Goal: Transaction & Acquisition: Purchase product/service

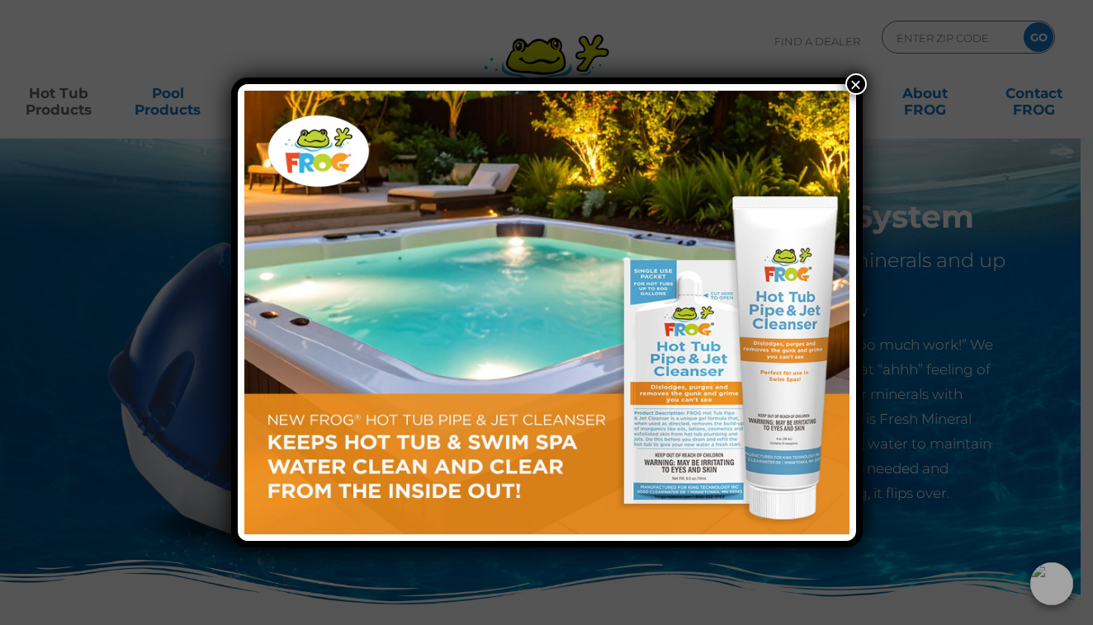
click at [860, 77] on button "×" at bounding box center [855, 83] width 21 height 21
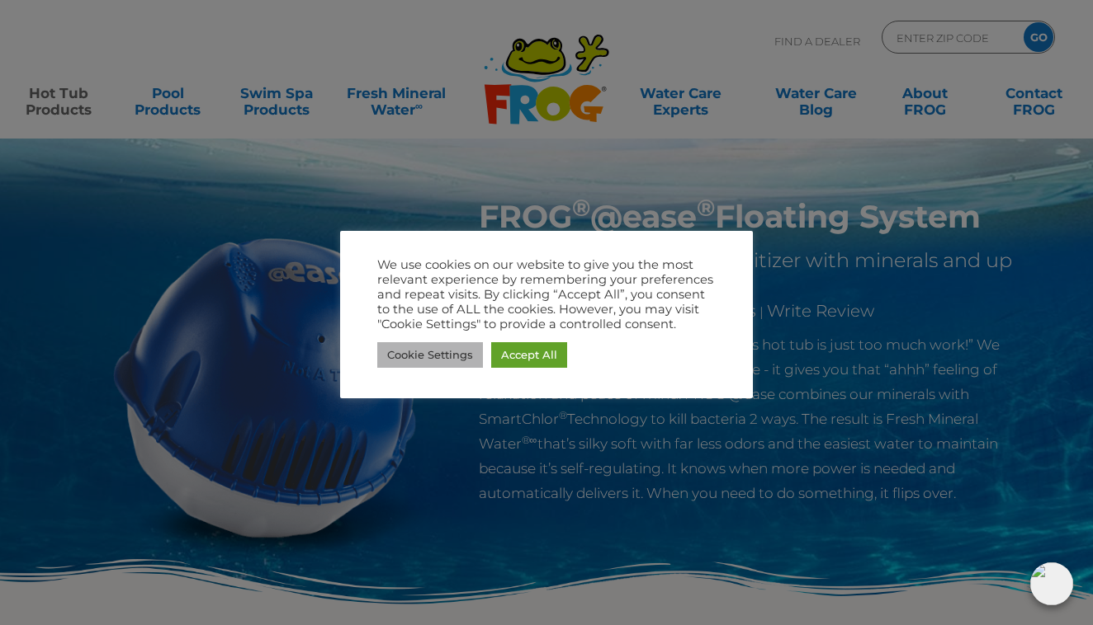
click at [457, 361] on link "Cookie Settings" at bounding box center [430, 355] width 106 height 26
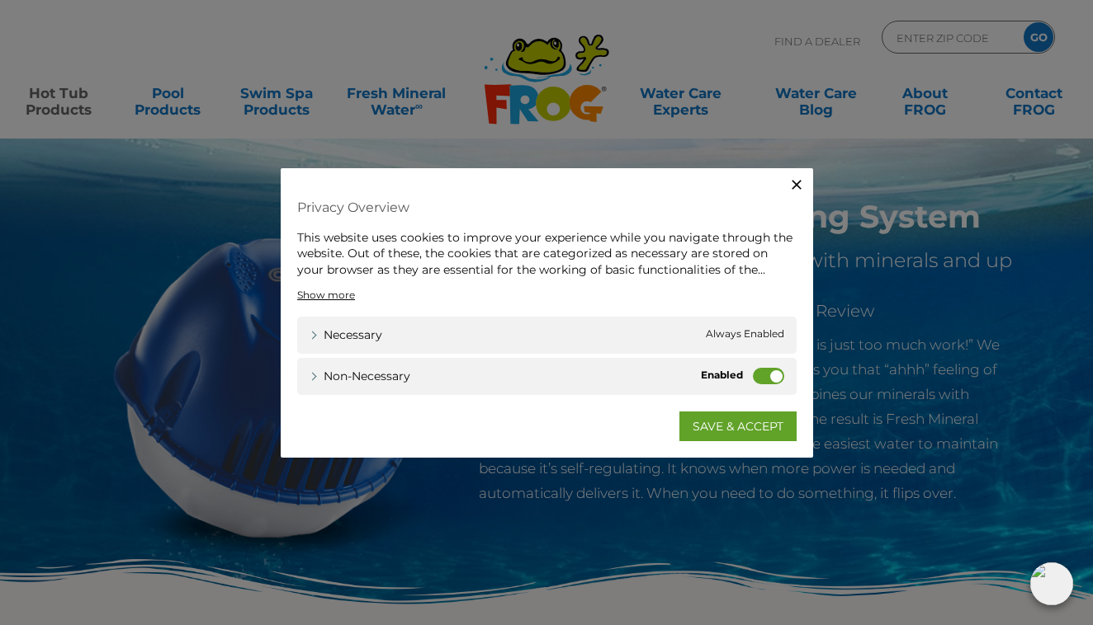
click at [767, 375] on label "Non-necessary" at bounding box center [768, 376] width 31 height 17
click at [0, 0] on input "Non-necessary" at bounding box center [0, 0] width 0 height 0
click at [740, 428] on link "SAVE & ACCEPT" at bounding box center [737, 427] width 117 height 30
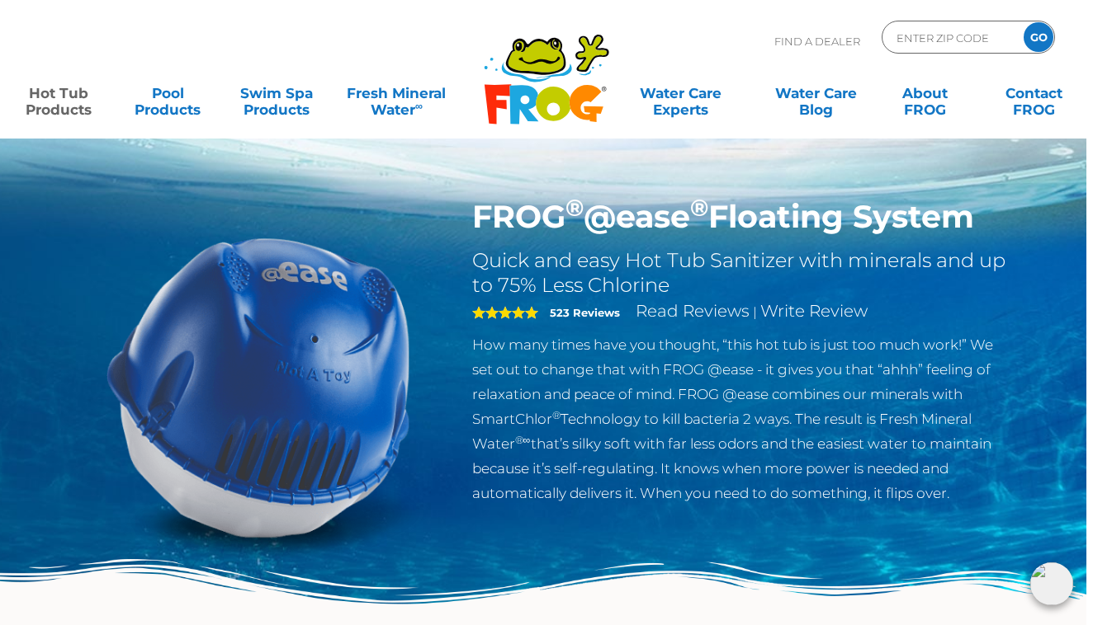
scroll to position [0, 7]
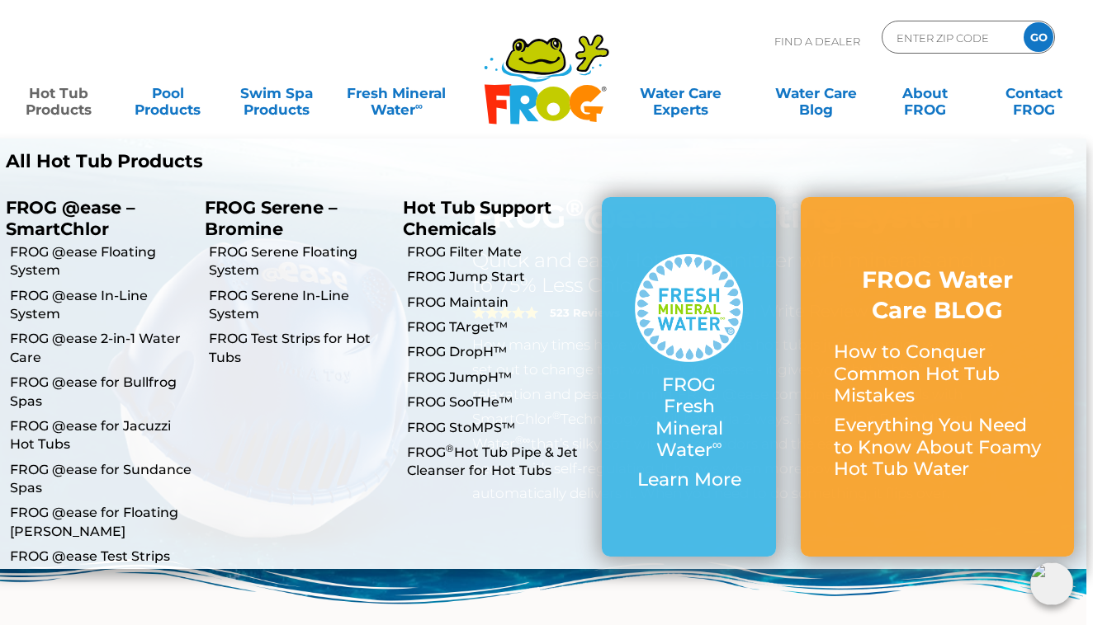
click at [56, 101] on link "Hot Tub Products" at bounding box center [59, 93] width 85 height 33
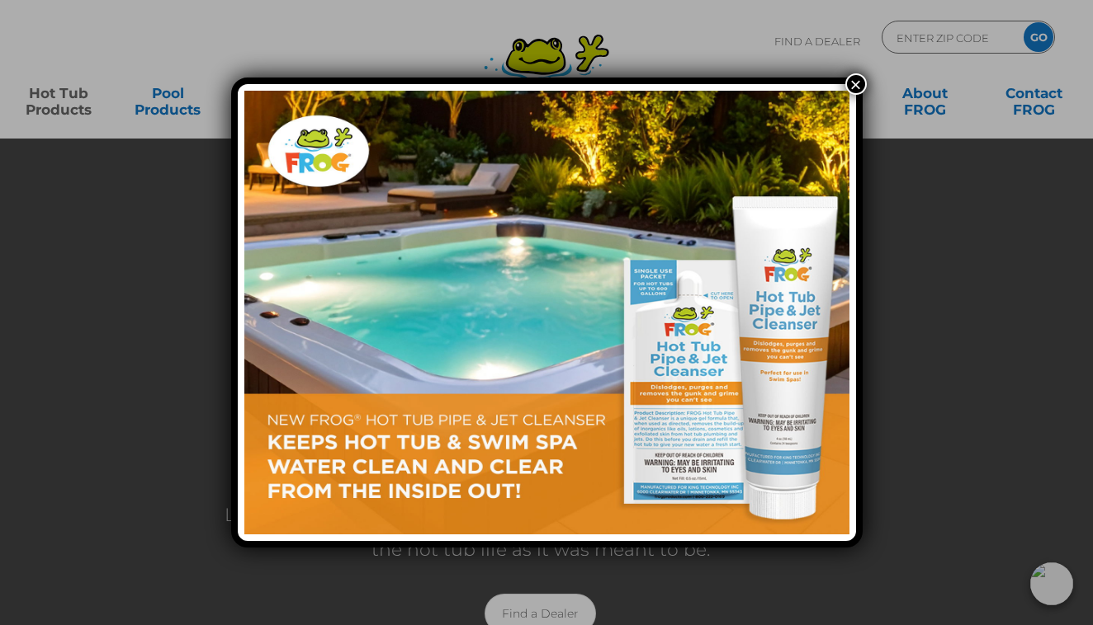
click at [852, 76] on button "×" at bounding box center [855, 83] width 21 height 21
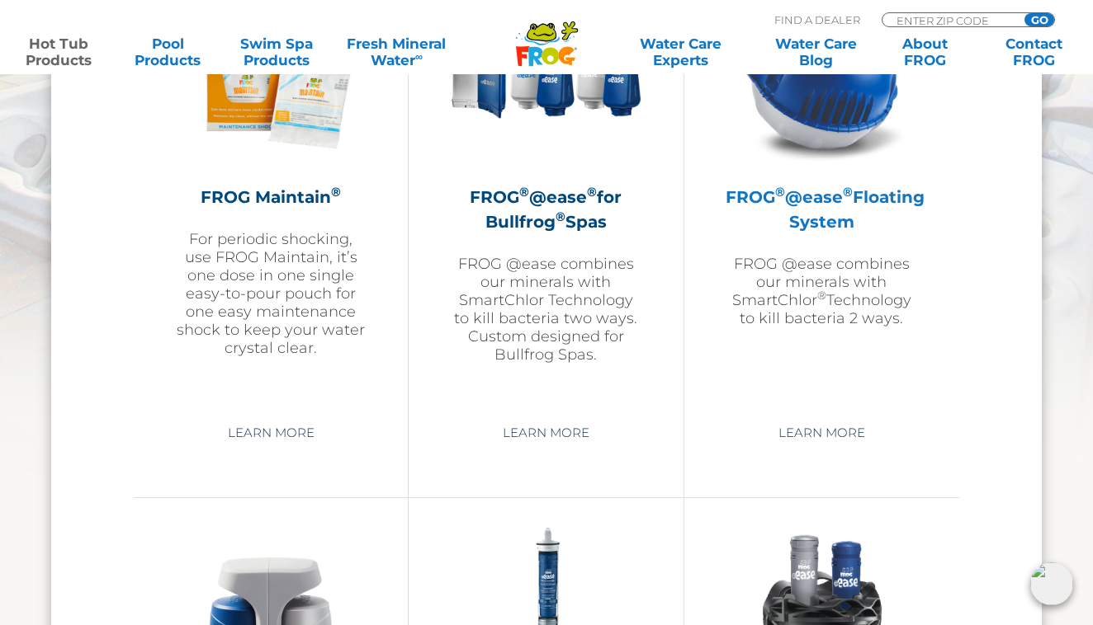
scroll to position [1981, 0]
click at [796, 190] on h2 "FROG ® @ease ® Floating System" at bounding box center [821, 209] width 192 height 50
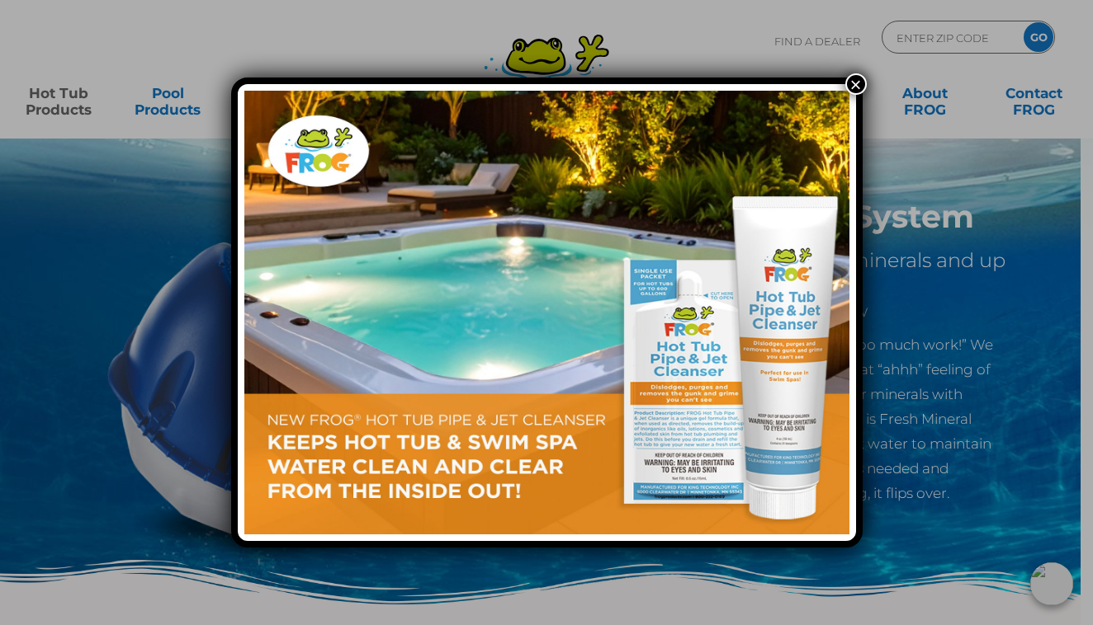
click at [855, 73] on button "×" at bounding box center [855, 83] width 21 height 21
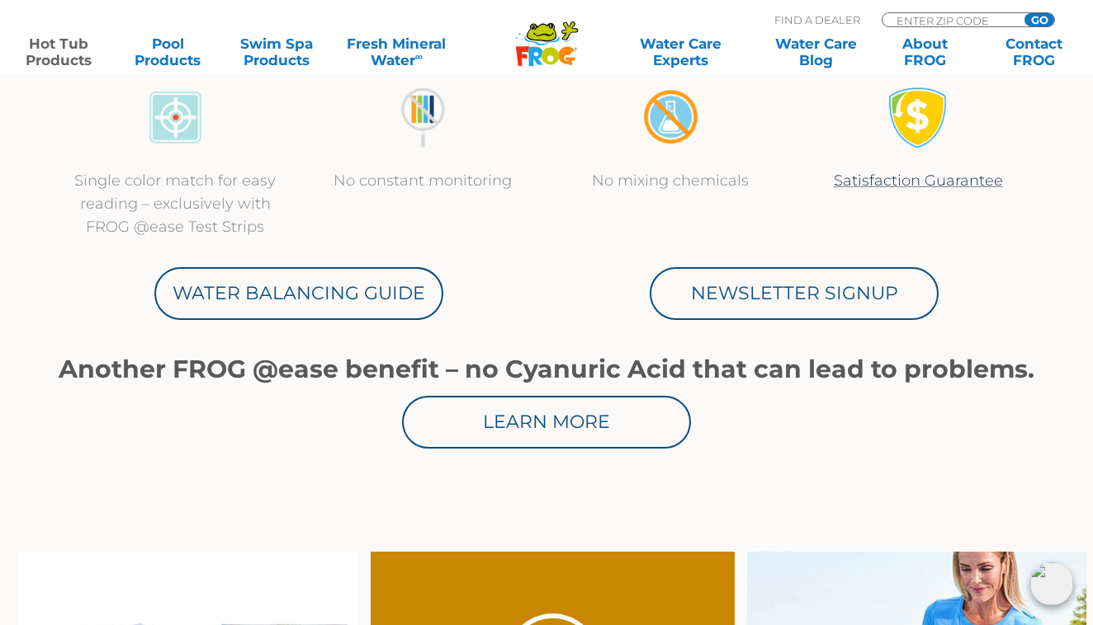
scroll to position [795, 0]
